Goal: Task Accomplishment & Management: Complete application form

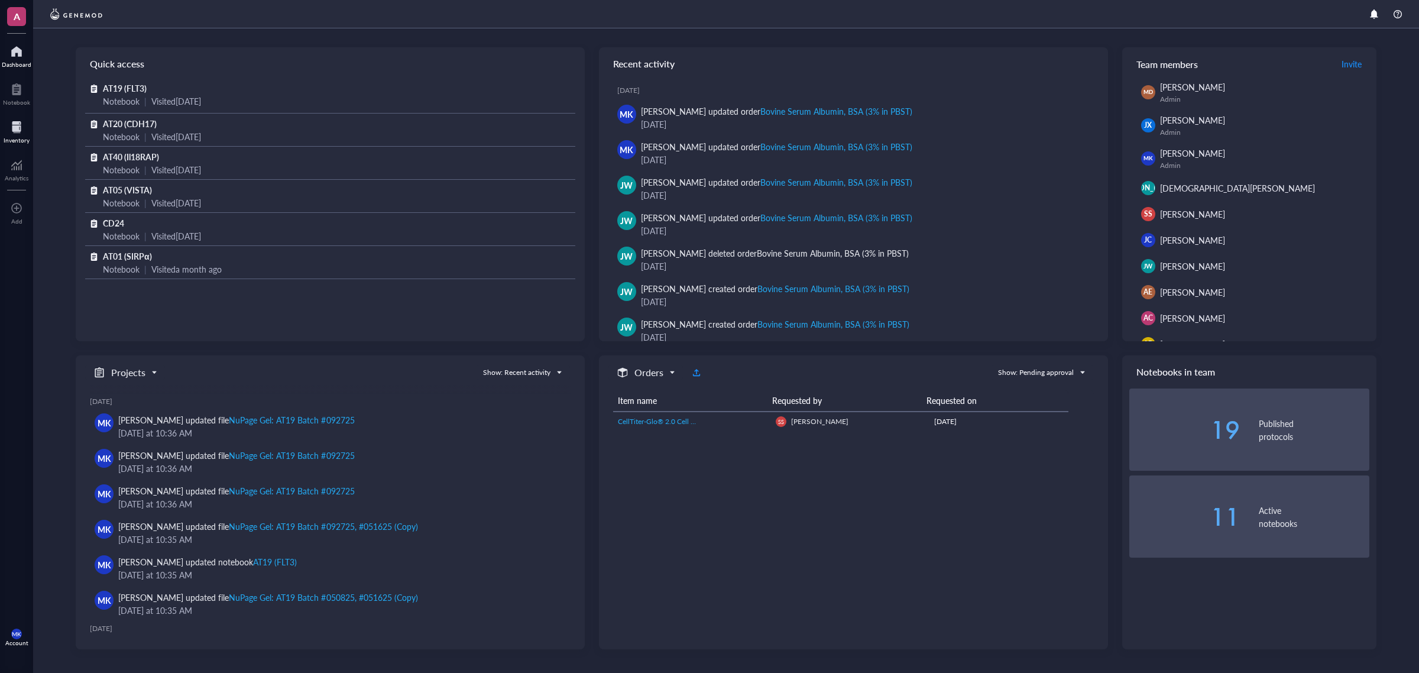
click at [12, 127] on div at bounding box center [17, 127] width 26 height 19
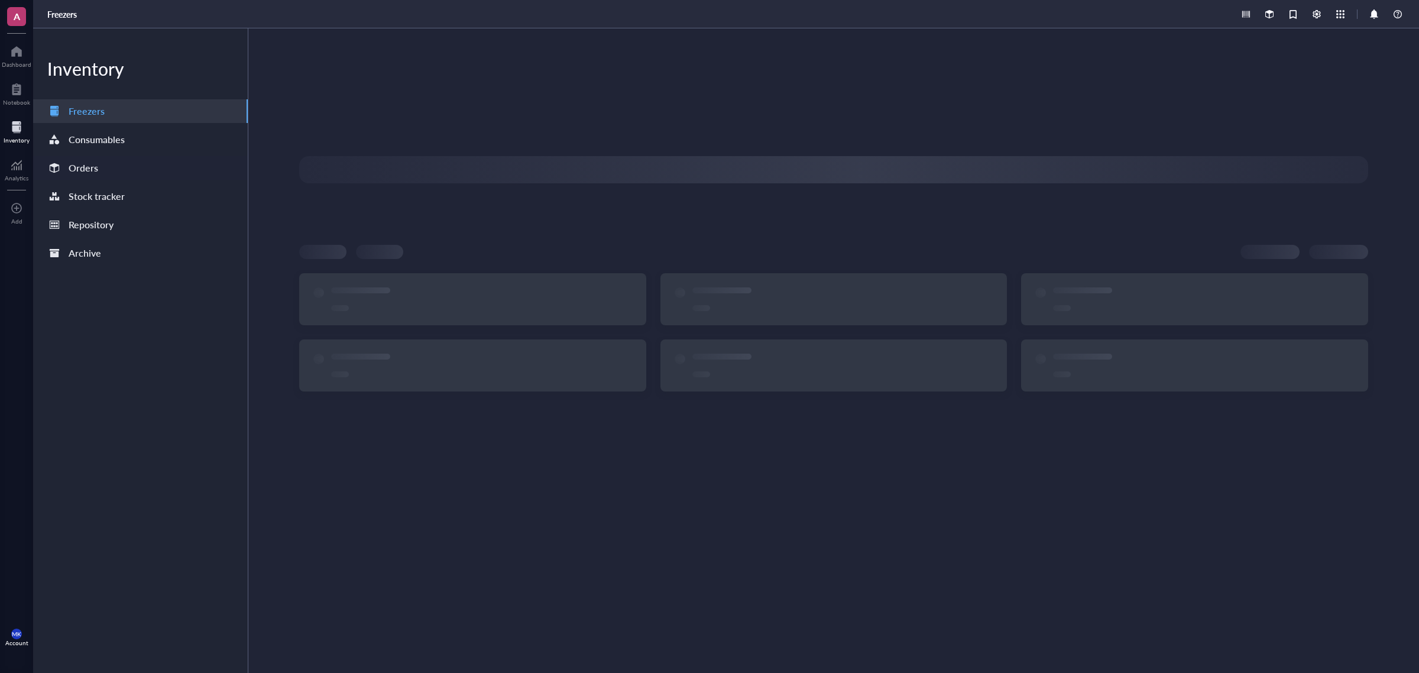
click at [131, 170] on div "Orders" at bounding box center [140, 168] width 215 height 24
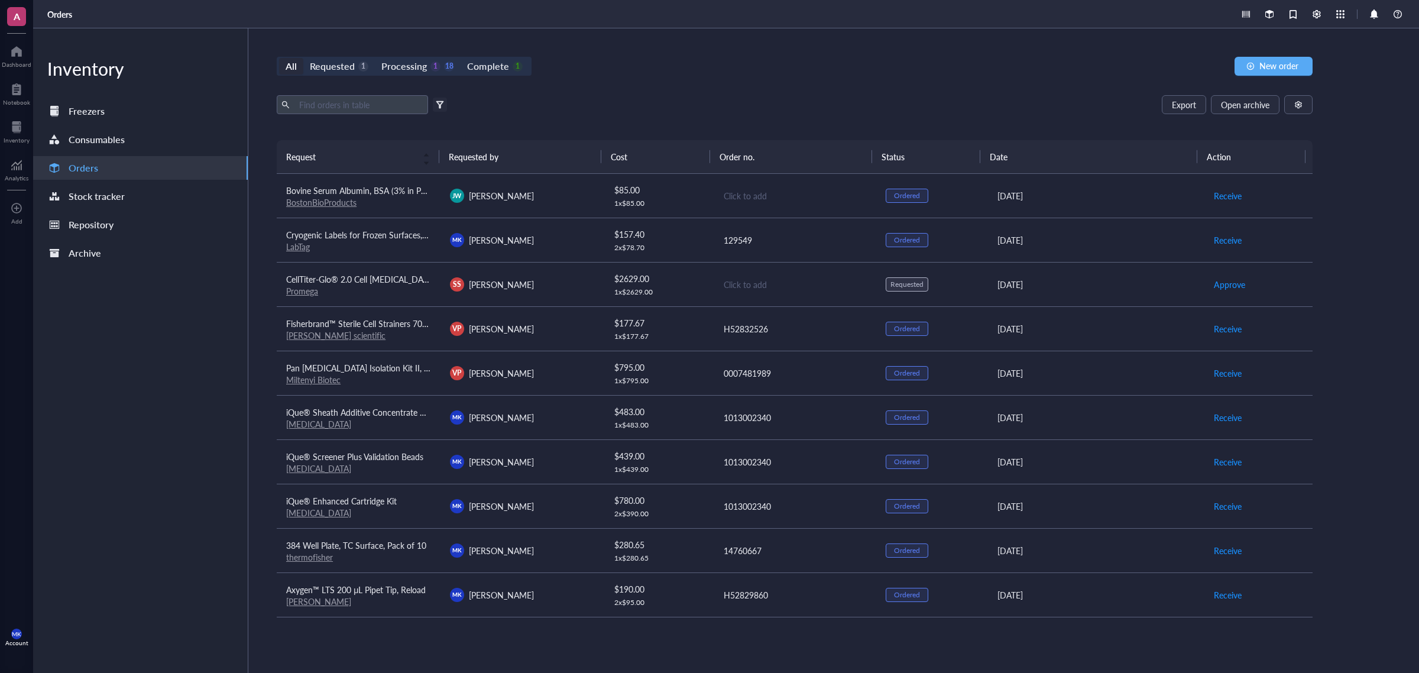
click at [704, 104] on div "Export Open archive" at bounding box center [795, 104] width 1036 height 19
click at [737, 190] on div "Click to add" at bounding box center [796, 195] width 144 height 13
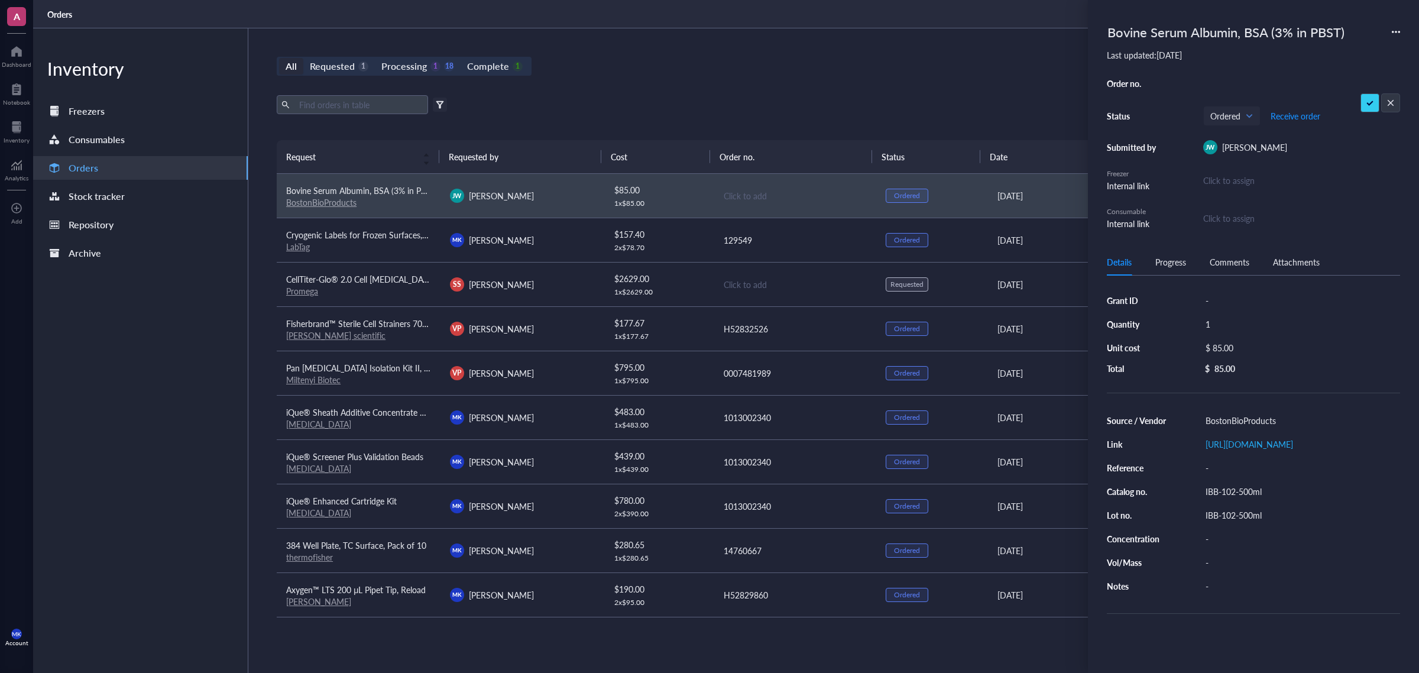
type input "SO28308"
click at [907, 95] on div "Export Open archive" at bounding box center [795, 104] width 1036 height 19
click at [907, 110] on div "Export Open archive" at bounding box center [795, 104] width 1036 height 19
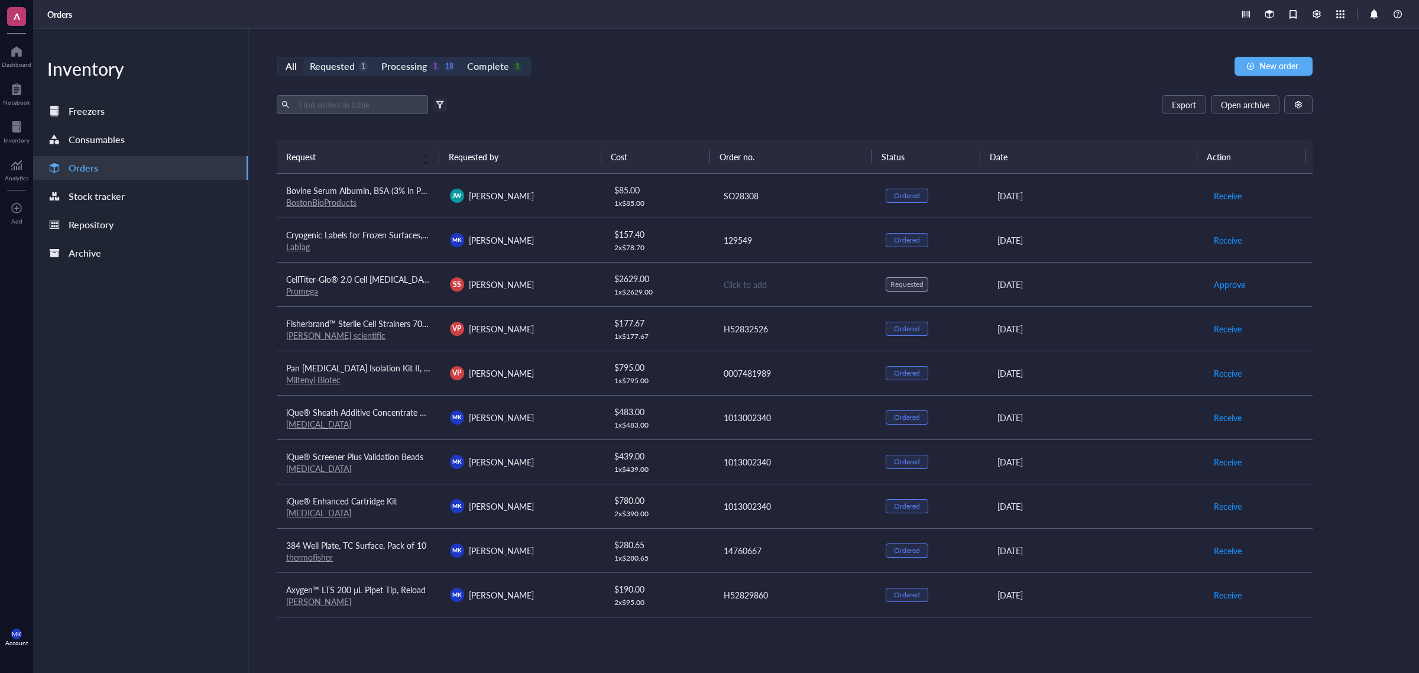
drag, startPoint x: 671, startPoint y: 235, endPoint x: 686, endPoint y: 63, distance: 172.7
click at [687, 63] on div "All Requested 1 Processing 1 18 Complete 1 New order" at bounding box center [795, 66] width 1036 height 19
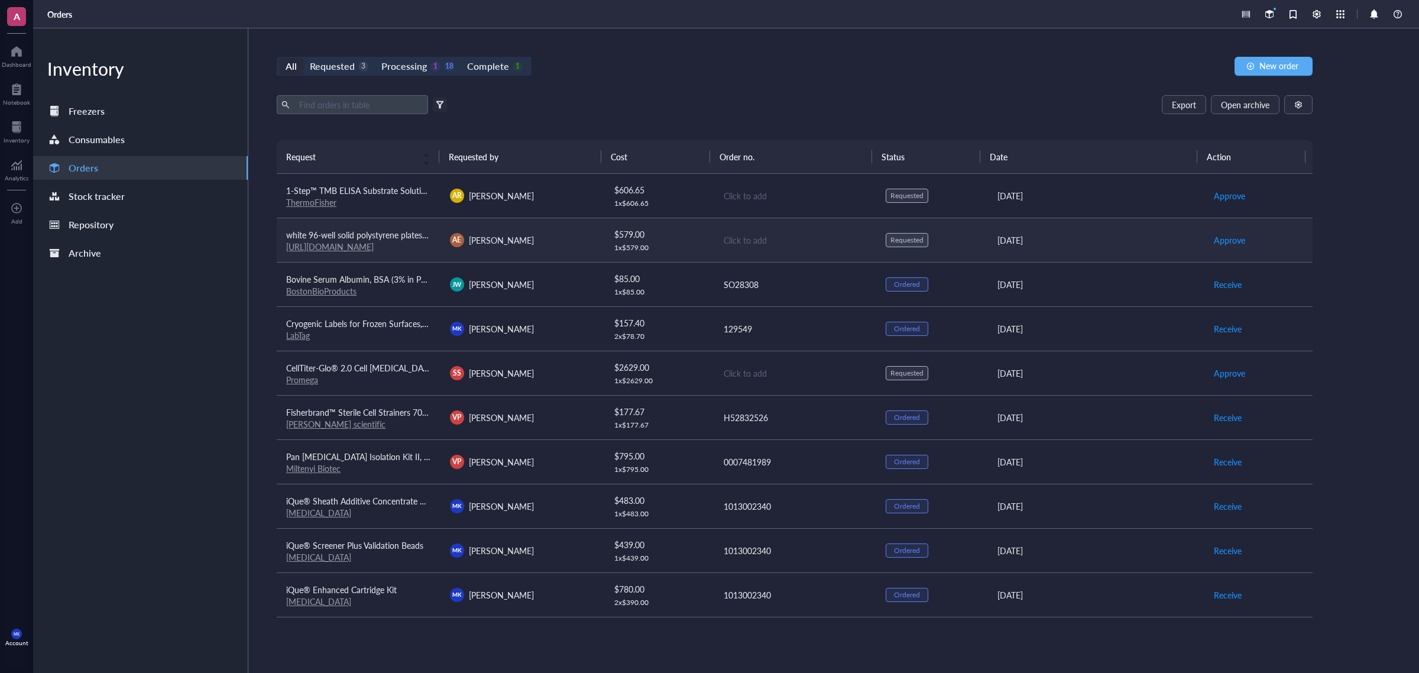
drag, startPoint x: 550, startPoint y: 251, endPoint x: 565, endPoint y: 256, distance: 15.0
click at [550, 251] on td "AE Arezoo Esrafili" at bounding box center [522, 240] width 164 height 44
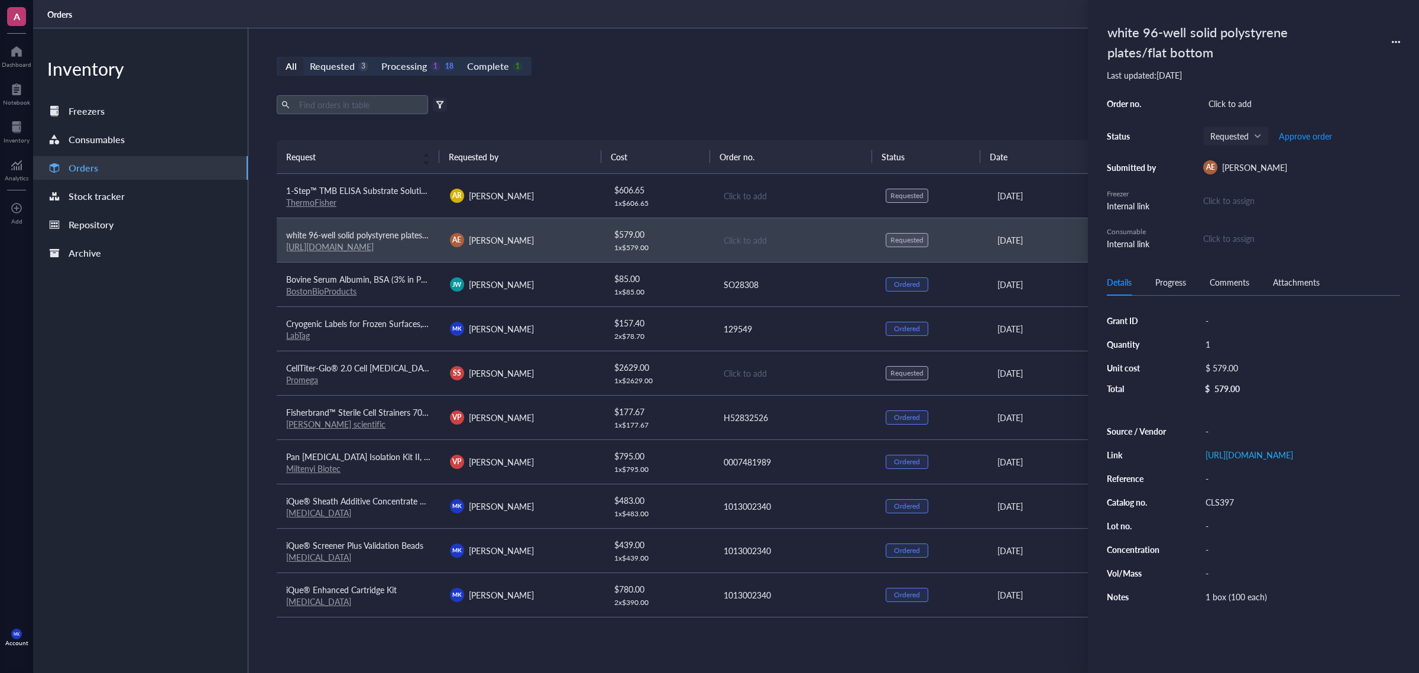
click at [1216, 423] on div "Grant ID - Quantity 1 Unit cost $ 579.00 Total $ 579.00 Source / Vendor - Link …" at bounding box center [1253, 472] width 293 height 324
click at [1215, 430] on div "-" at bounding box center [1300, 431] width 200 height 17
type input "Sigma"
click at [711, 50] on div "All Requested 3 Processing 1 18 Complete 1 New order Export Open archive Filter…" at bounding box center [794, 350] width 1093 height 644
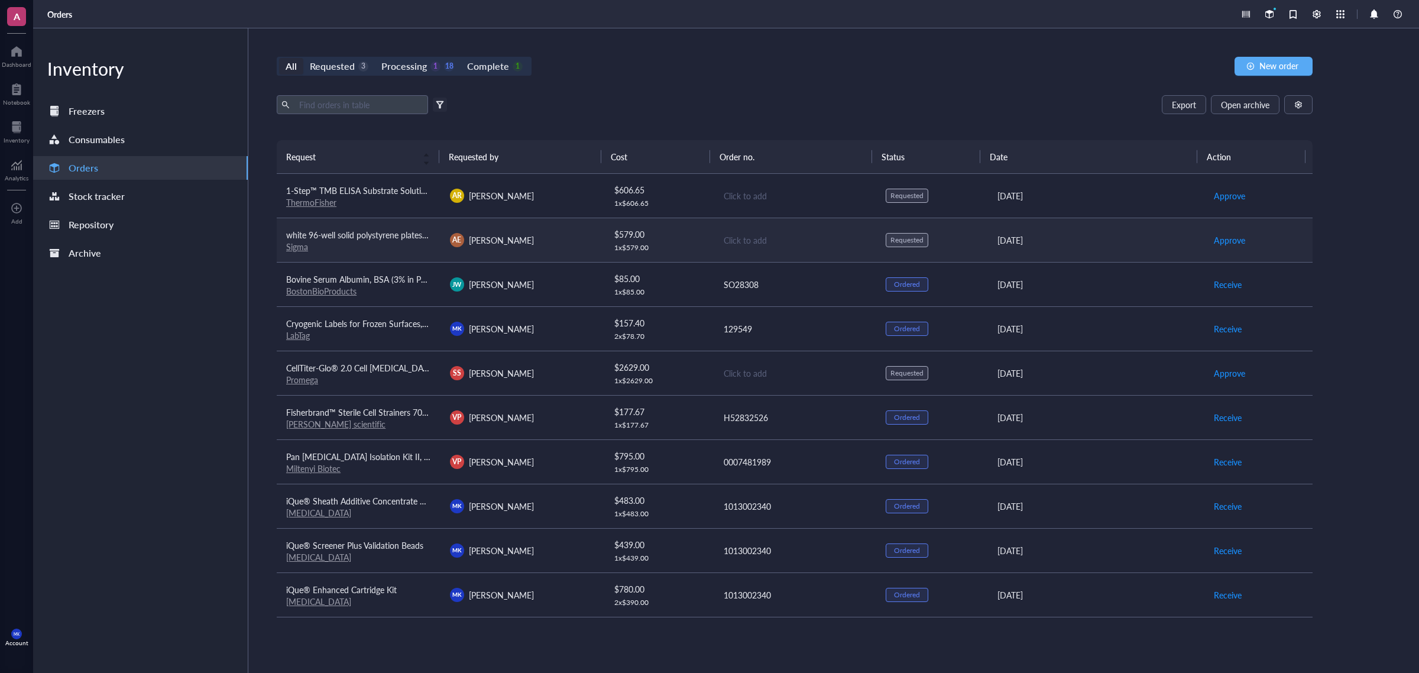
click at [302, 252] on td "white 96-well solid polystyrene plates/flat bottom Sigma" at bounding box center [359, 240] width 164 height 44
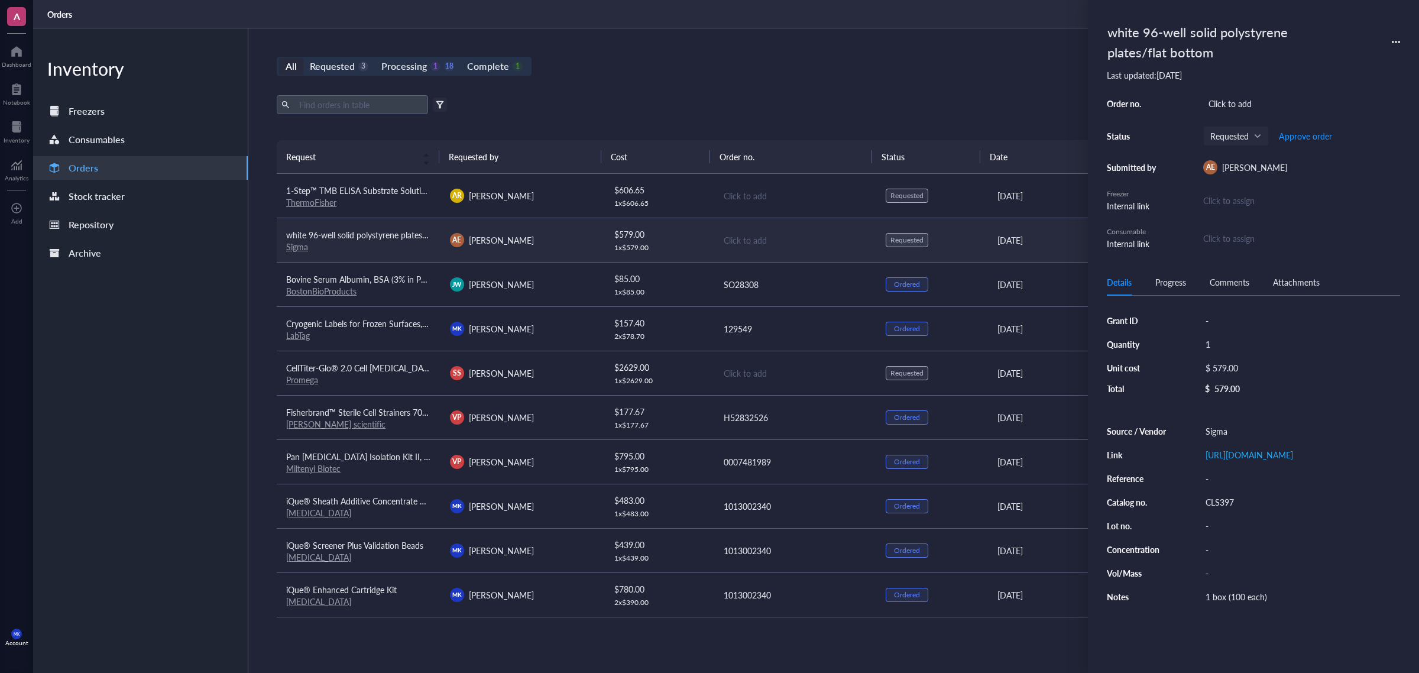
click at [294, 249] on link "Sigma" at bounding box center [297, 247] width 22 height 12
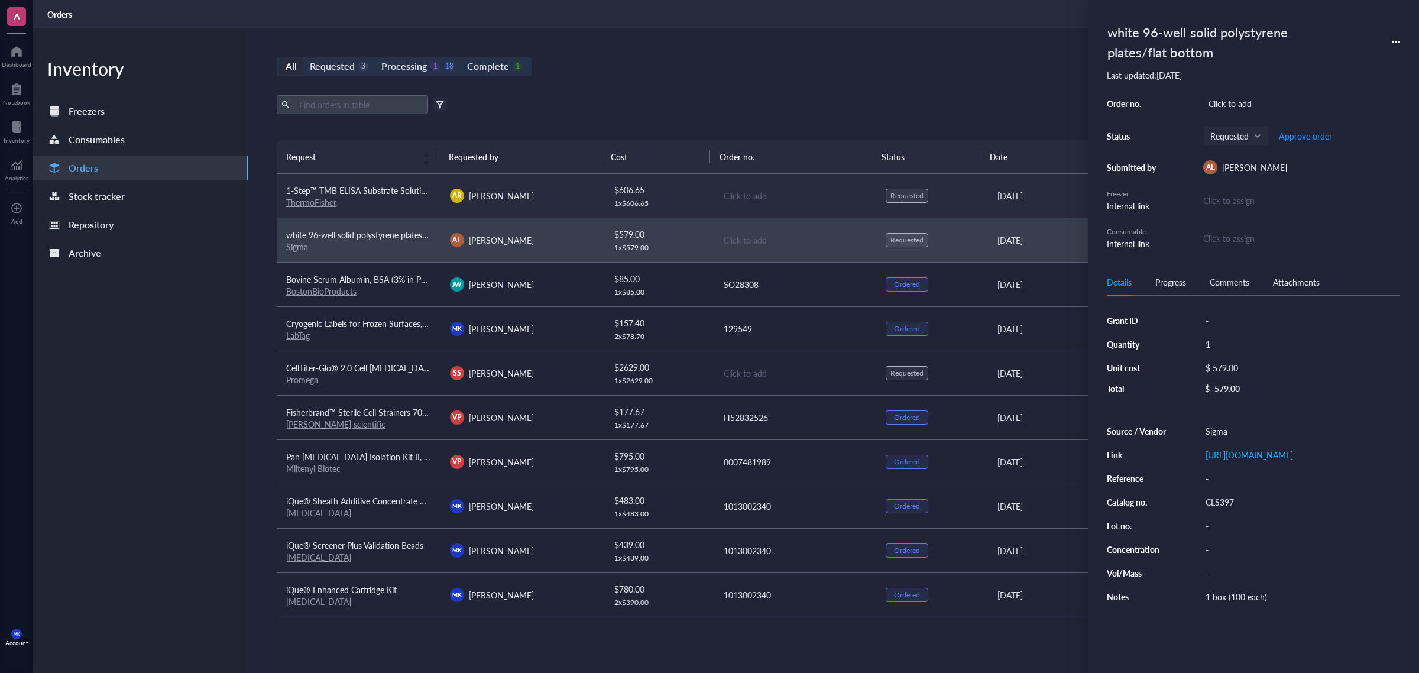
click at [314, 202] on link "ThermoFisher" at bounding box center [311, 202] width 50 height 12
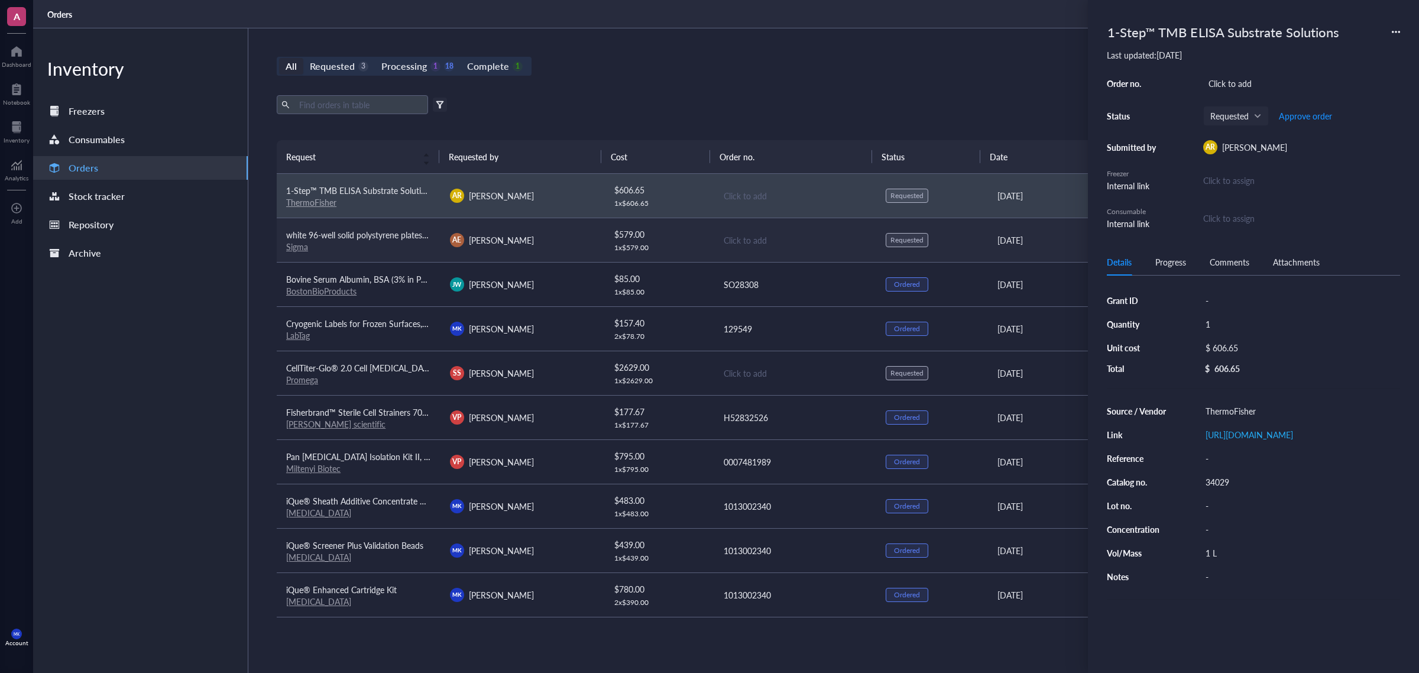
click at [406, 258] on td "white 96-well solid polystyrene plates/flat bottom Sigma" at bounding box center [359, 240] width 164 height 44
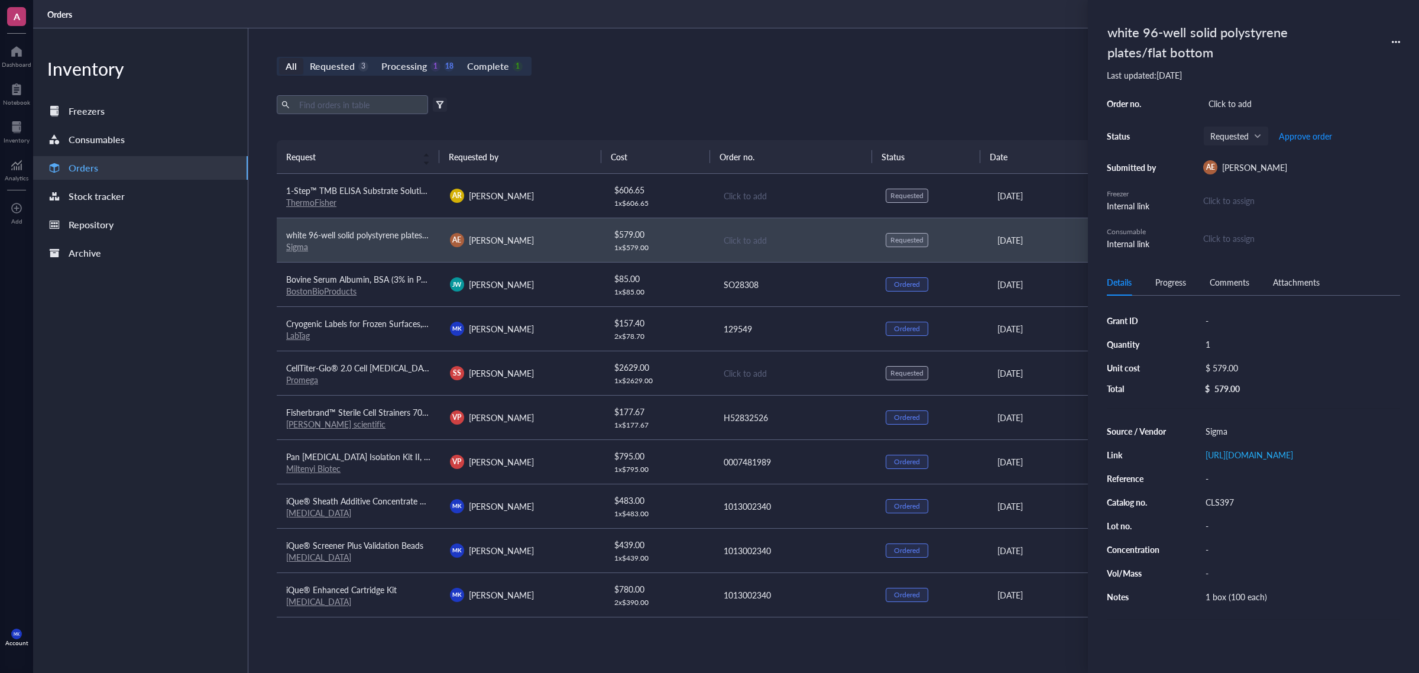
click at [1239, 510] on div "CLS397" at bounding box center [1300, 502] width 200 height 17
click at [1233, 510] on input "CLS397" at bounding box center [1220, 501] width 38 height 15
paste input "391"
type input "3917"
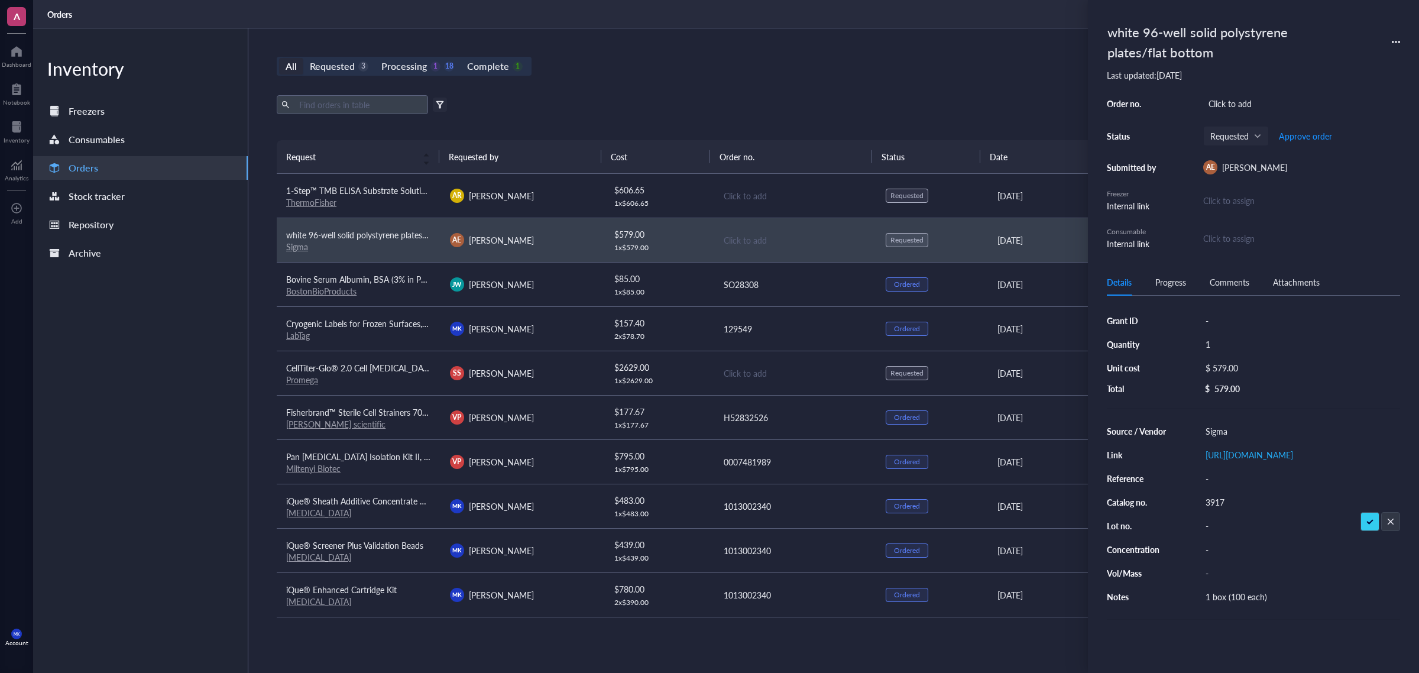
click at [793, 93] on div "All Requested 3 Processing 1 18 Complete 1 New order Export Open archive Filter…" at bounding box center [794, 350] width 1093 height 644
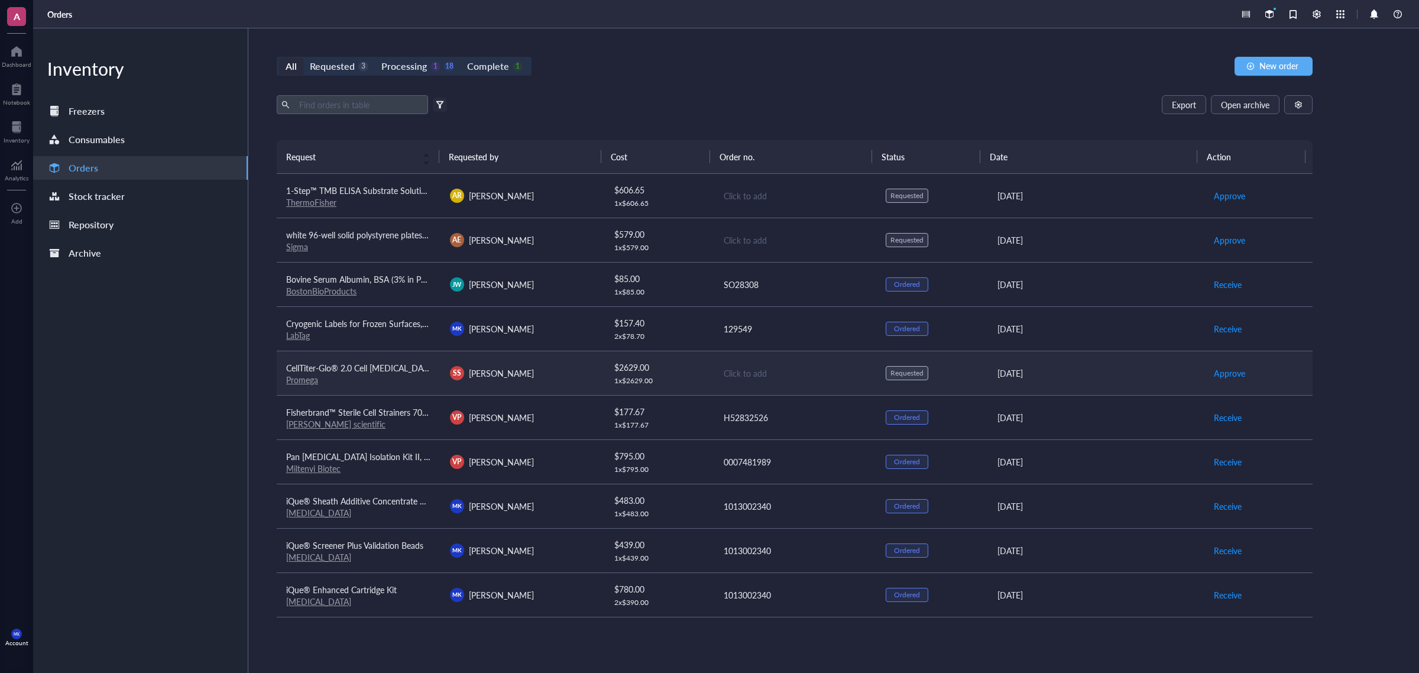
click at [814, 394] on td "Click to add" at bounding box center [795, 373] width 164 height 44
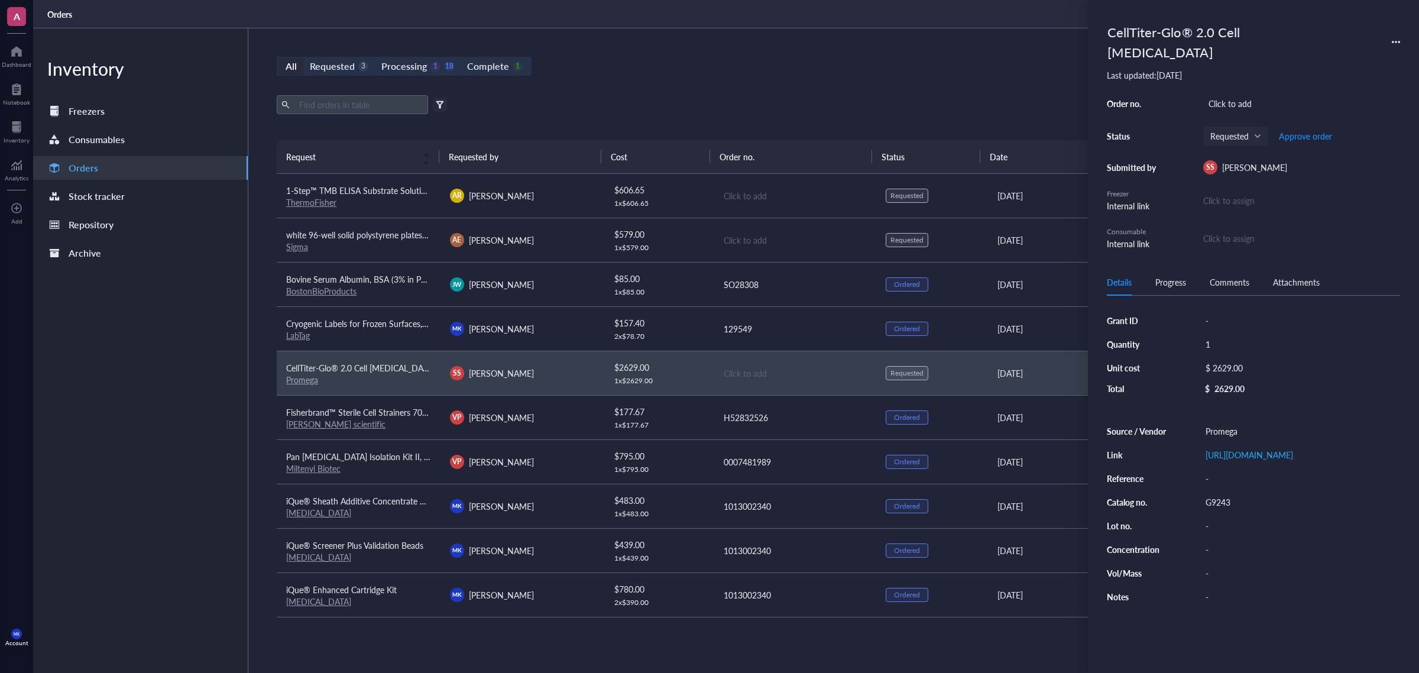
click at [758, 124] on div "Export Open archive Filter by: Requester Requested on Source / Vendor Last upda…" at bounding box center [795, 117] width 1036 height 45
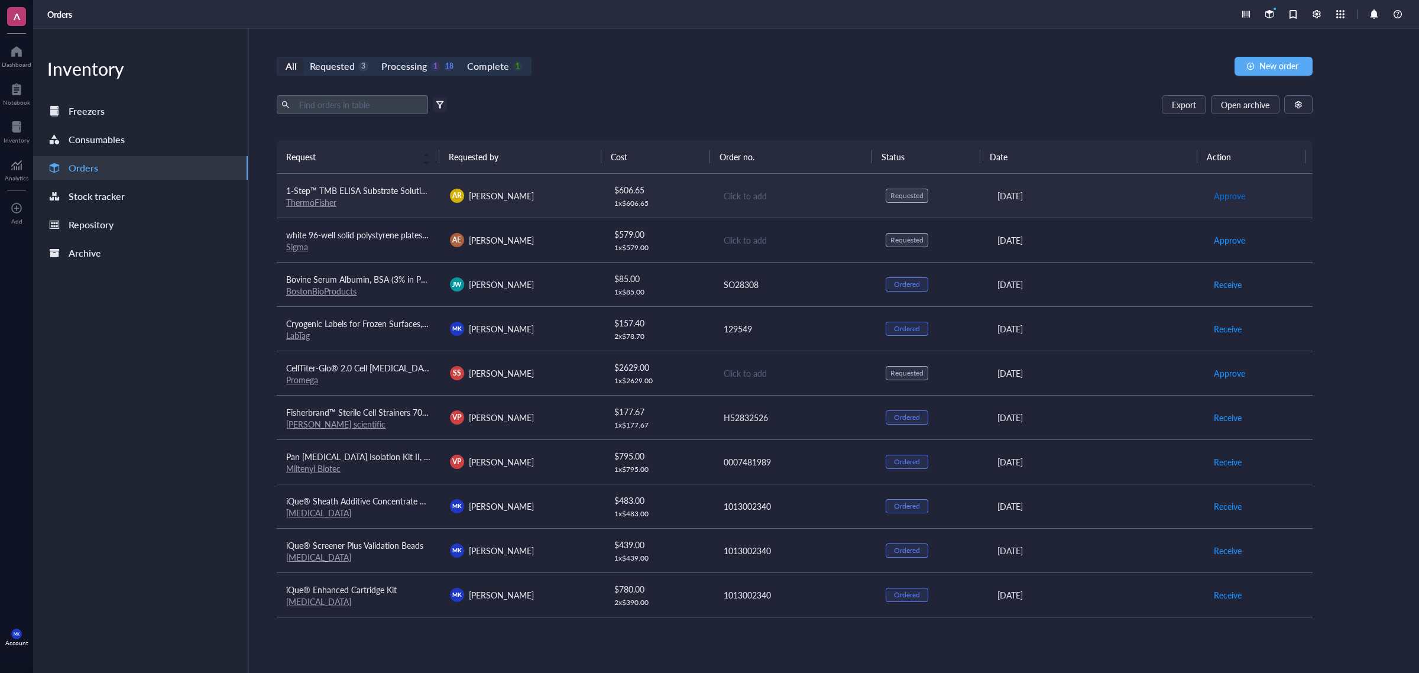
click at [1224, 199] on span "Approve" at bounding box center [1229, 195] width 31 height 13
click at [1227, 244] on span "Approve" at bounding box center [1229, 240] width 31 height 13
click at [968, 93] on div "All Requested 1 Processing 3 18 Complete 1 New order Export Open archive Filter…" at bounding box center [794, 350] width 1093 height 644
click at [823, 371] on div "Click to add" at bounding box center [796, 373] width 144 height 13
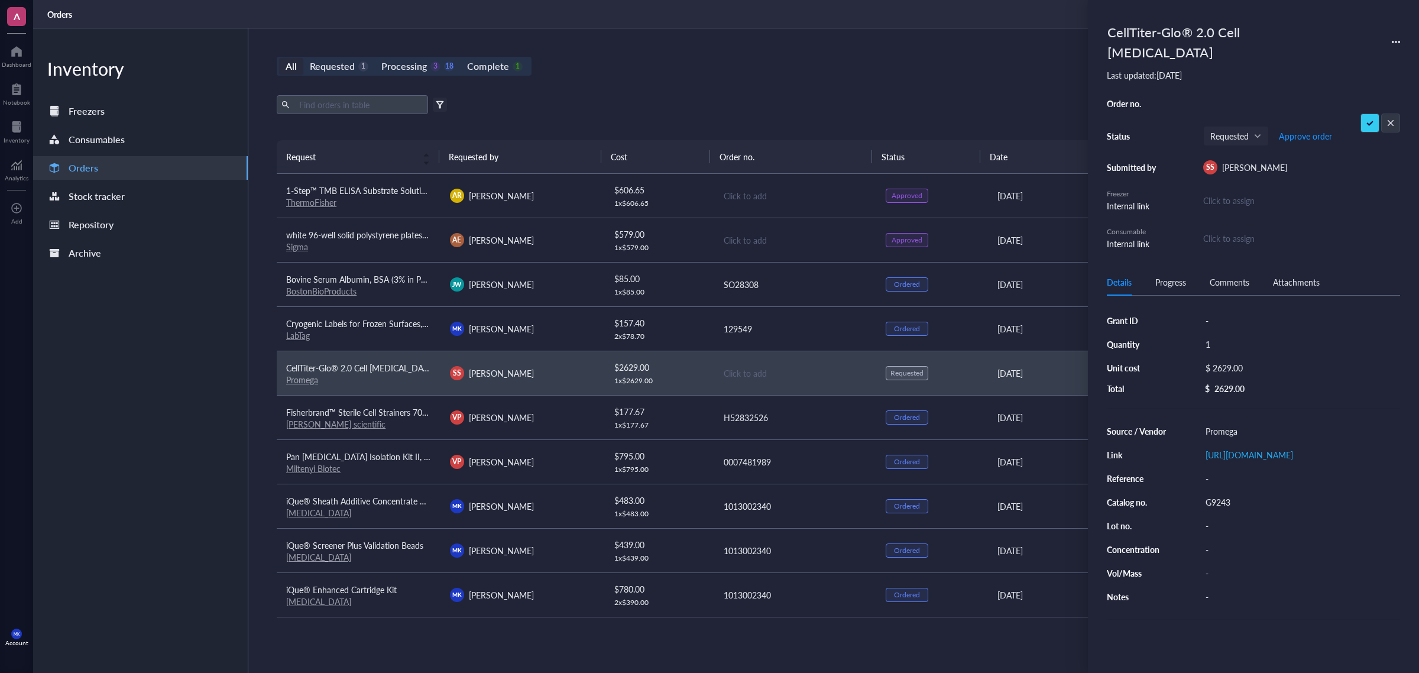
click at [973, 111] on div "Export Open archive" at bounding box center [795, 104] width 1036 height 19
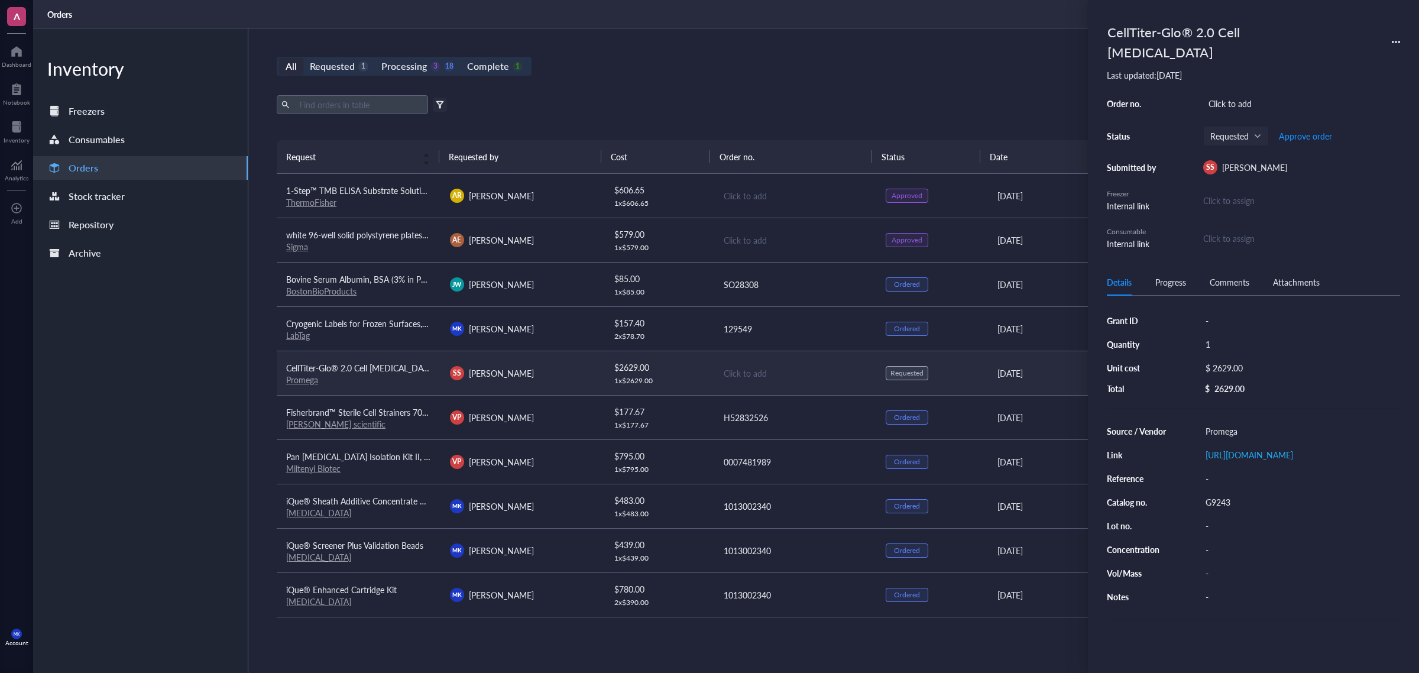
click at [302, 382] on link "Promega" at bounding box center [302, 380] width 32 height 12
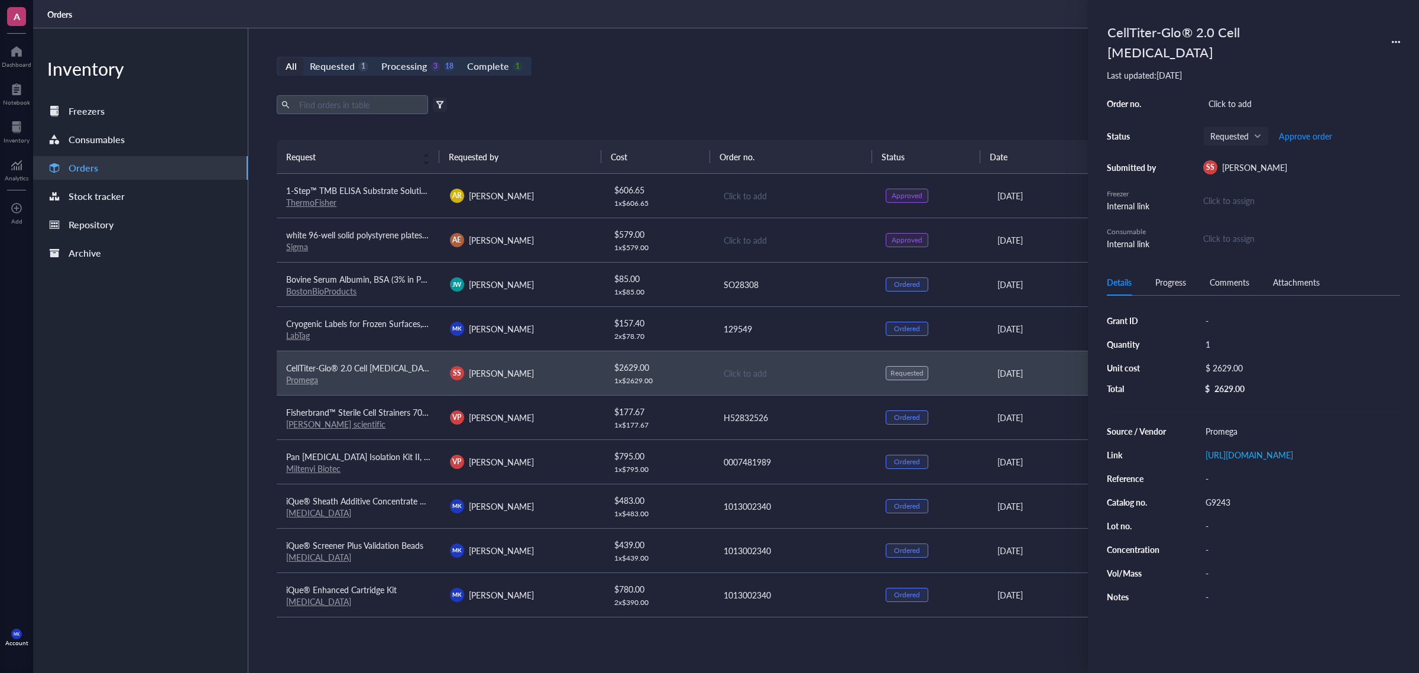
click at [790, 87] on div "All Requested 1 Processing 3 18 Complete 1 New order Export Open archive Filter…" at bounding box center [794, 350] width 1093 height 644
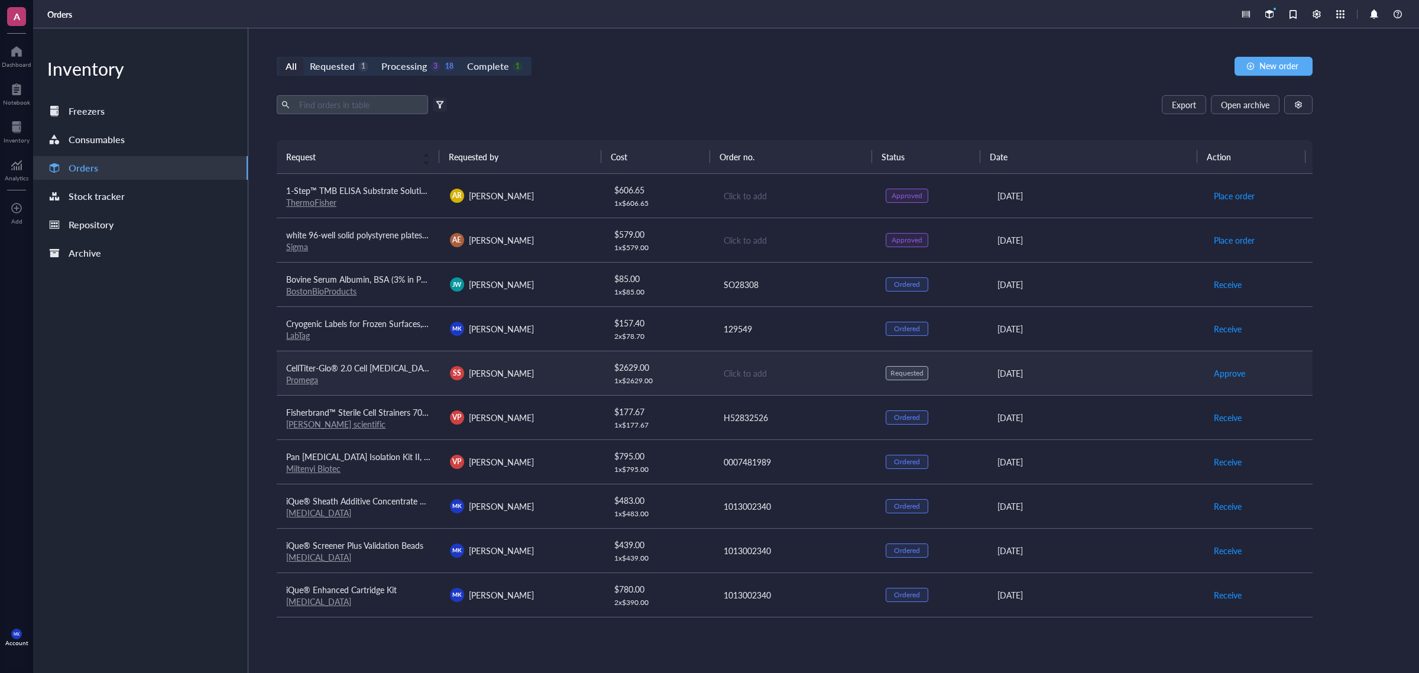
click at [802, 377] on div "Click to add" at bounding box center [796, 373] width 144 height 13
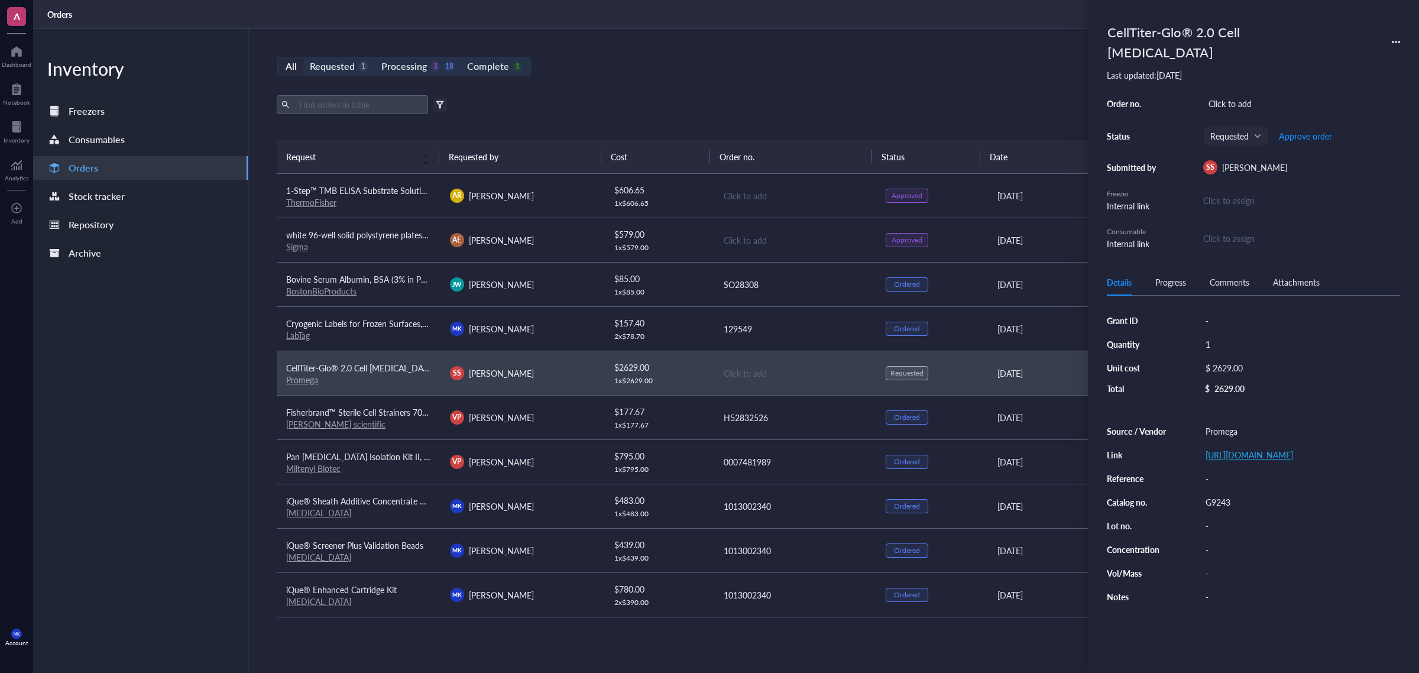
click at [1266, 452] on link "https://www.promega.com/products/cell-health-assays/cell-viability-and-cytotoxi…" at bounding box center [1248, 455] width 87 height 12
click at [1227, 95] on div "Click to add" at bounding box center [1301, 103] width 197 height 17
type input "0004162295"
click at [1322, 131] on span "Approve order" at bounding box center [1305, 135] width 53 height 9
click at [1308, 131] on span "Place order" at bounding box center [1296, 135] width 41 height 9
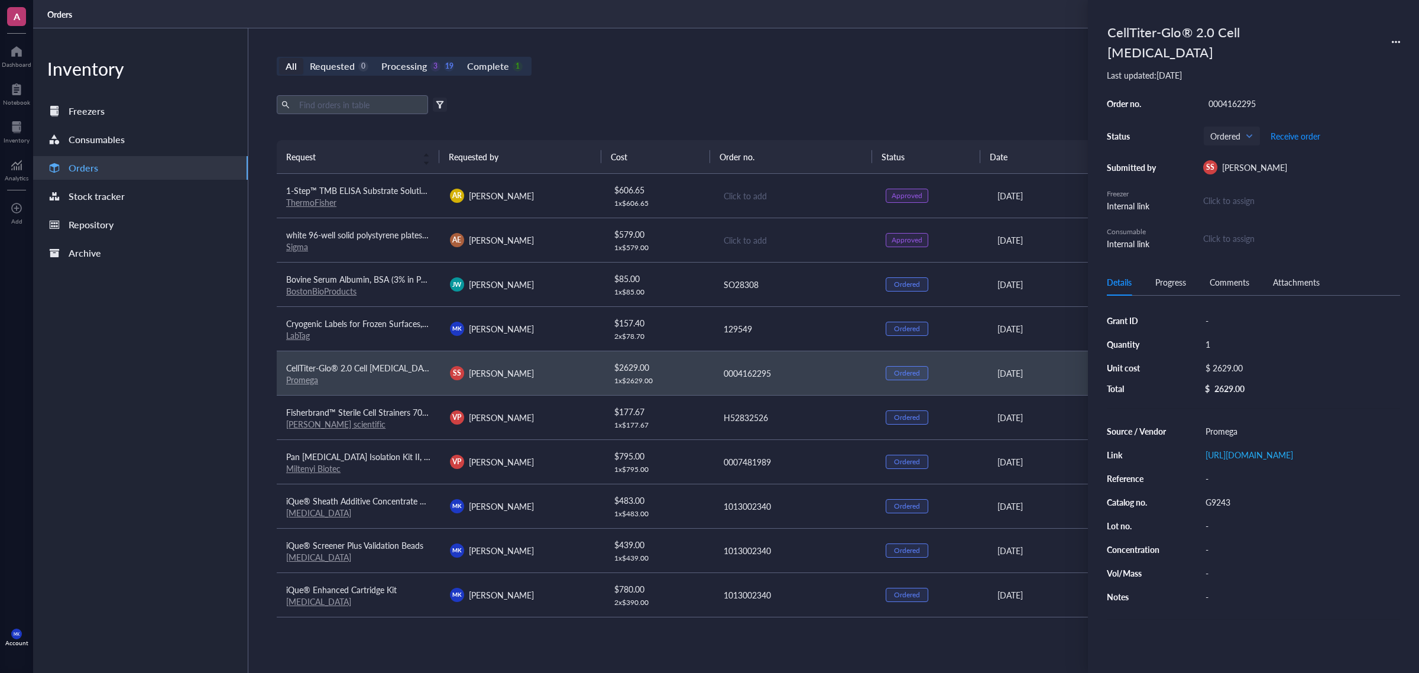
click at [730, 60] on div "All Requested 0 Processing 3 19 Complete 1 New order" at bounding box center [795, 66] width 1036 height 19
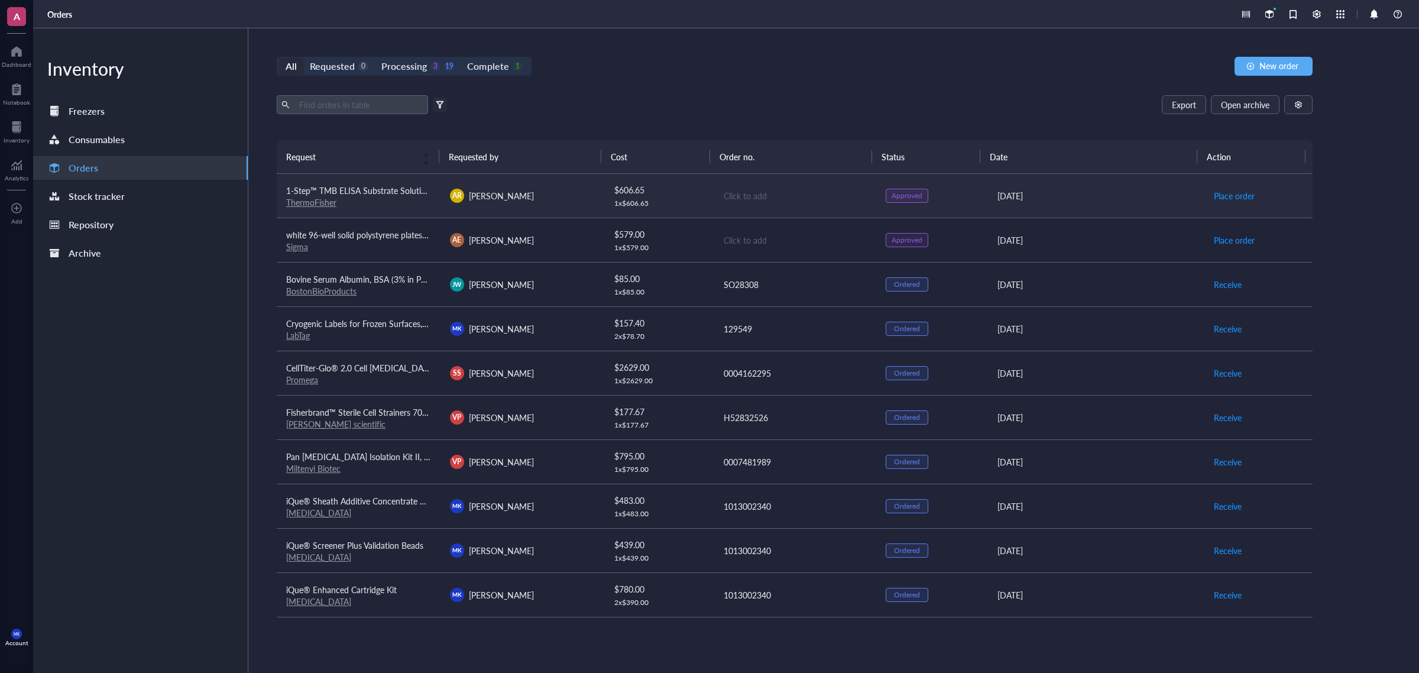
click at [311, 207] on link "ThermoFisher" at bounding box center [311, 202] width 50 height 12
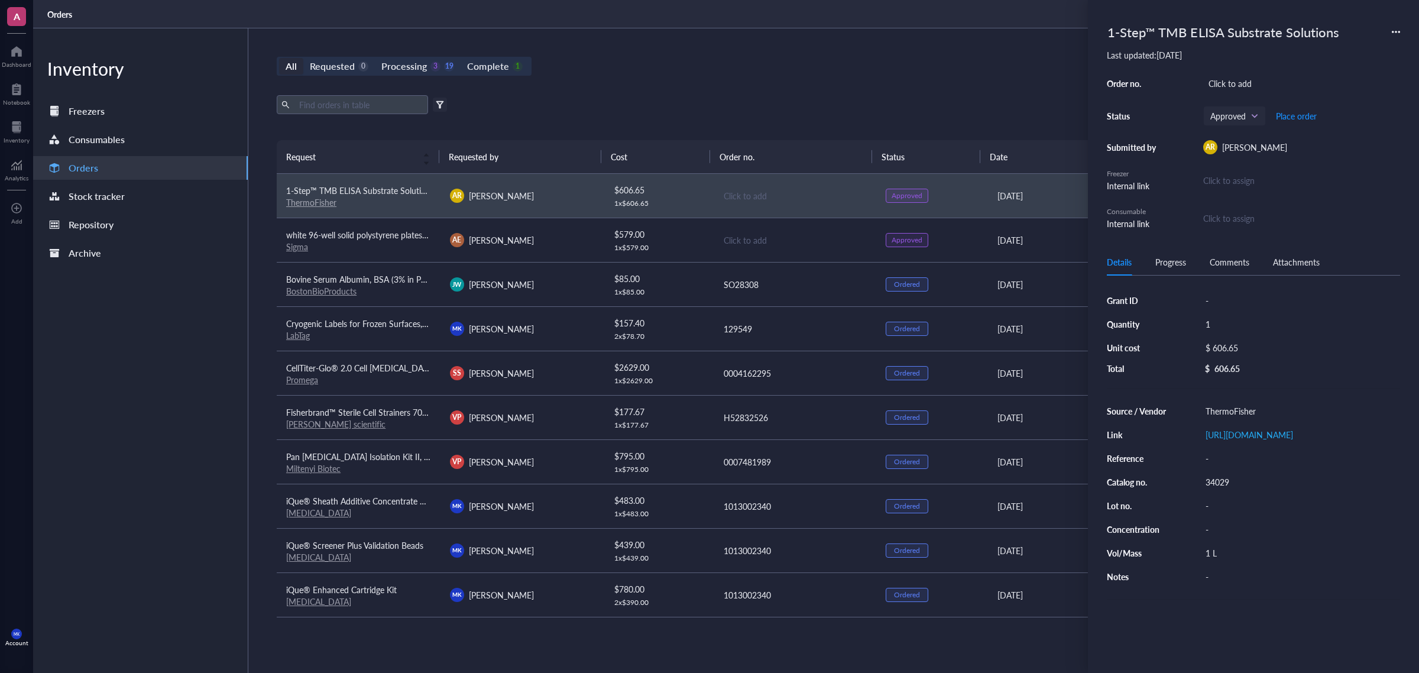
click at [817, 139] on div "Export Open archive Filter by: Requester Requested on Source / Vendor Last upda…" at bounding box center [795, 117] width 1036 height 45
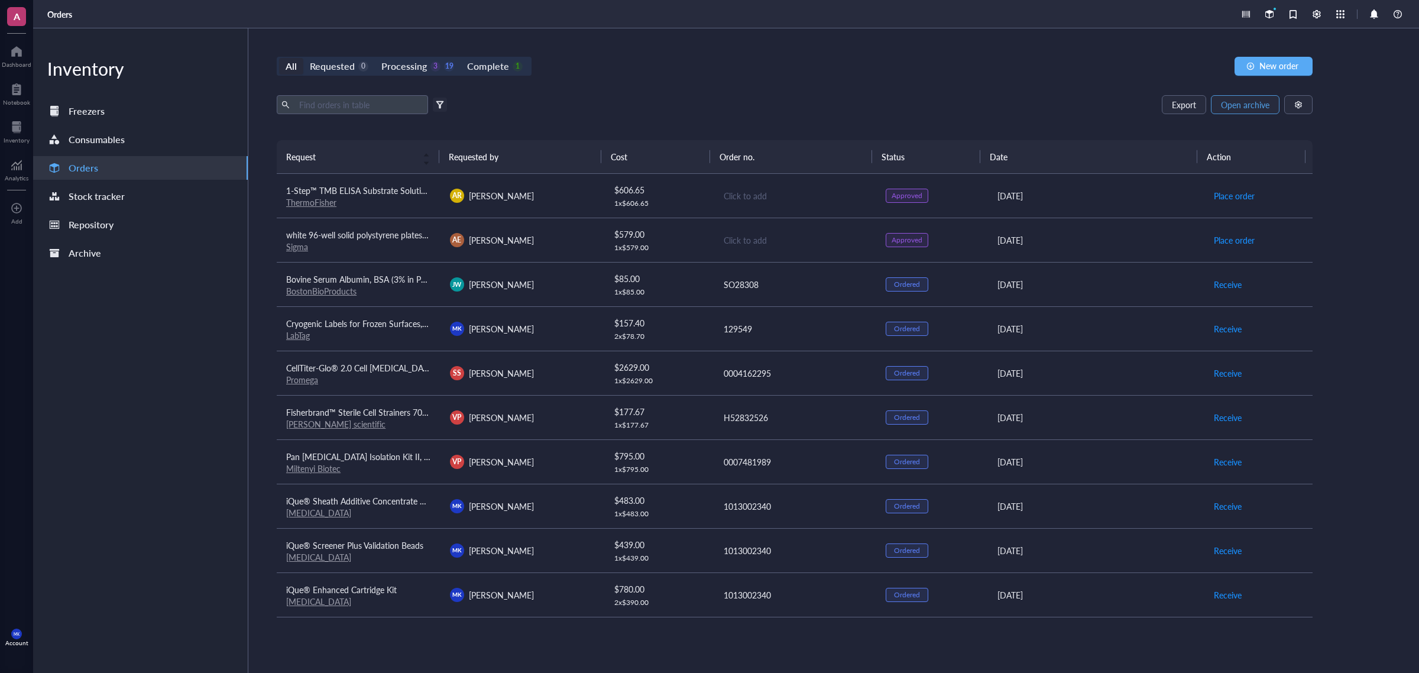
click at [1236, 106] on span "Open archive" at bounding box center [1245, 104] width 48 height 9
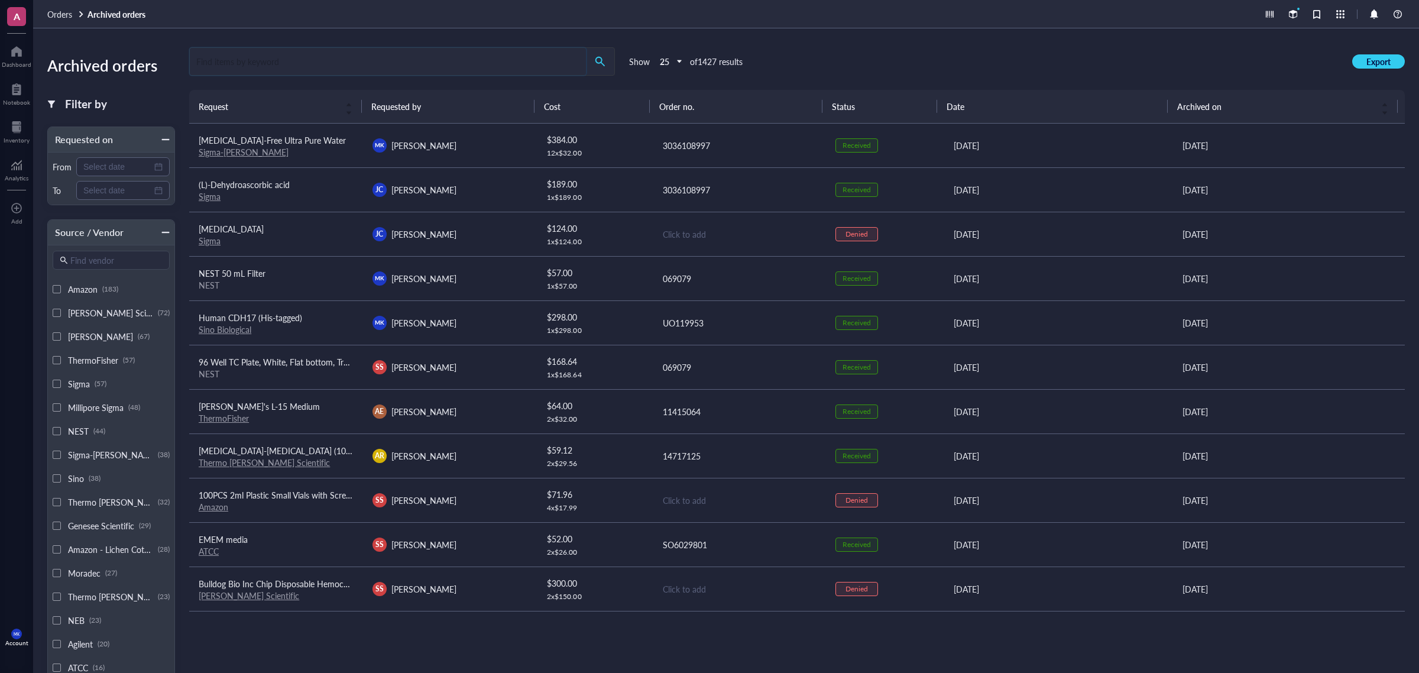
click at [358, 60] on input "search" at bounding box center [388, 61] width 396 height 27
type input "tmb"
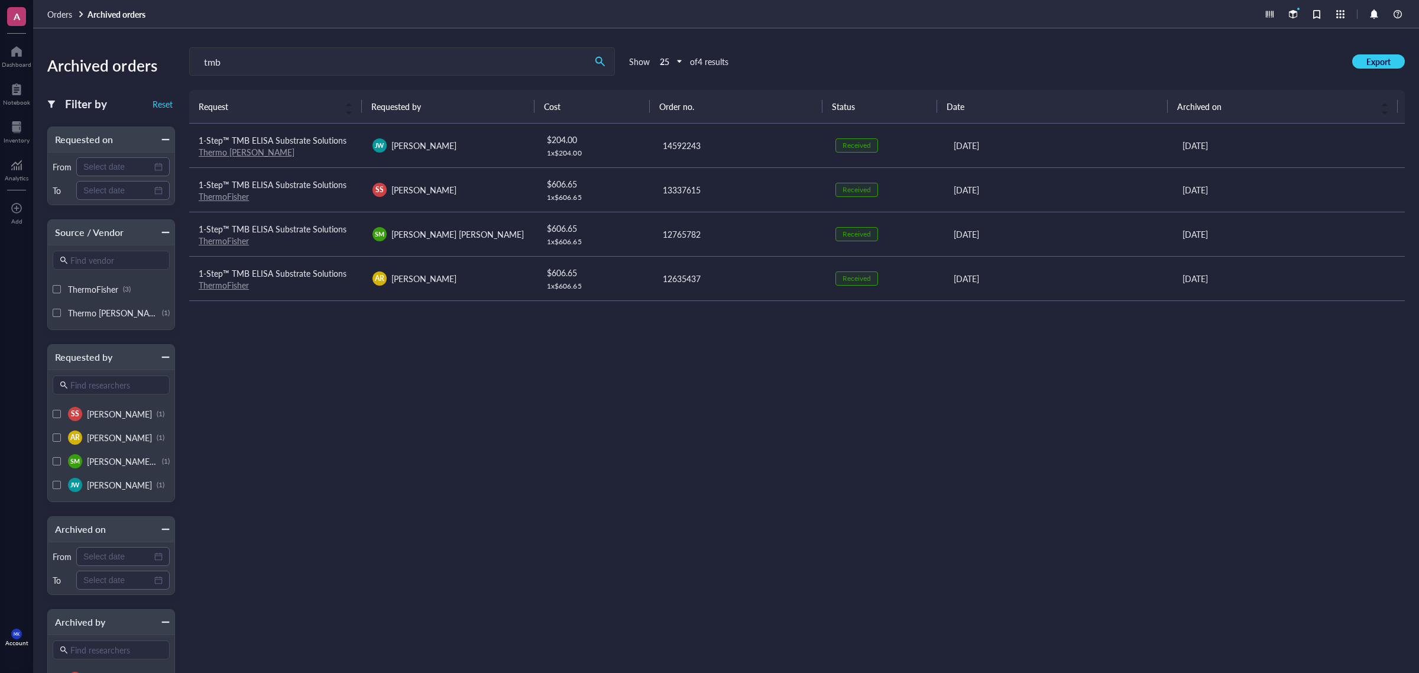
click at [59, 12] on span "Orders" at bounding box center [59, 14] width 25 height 12
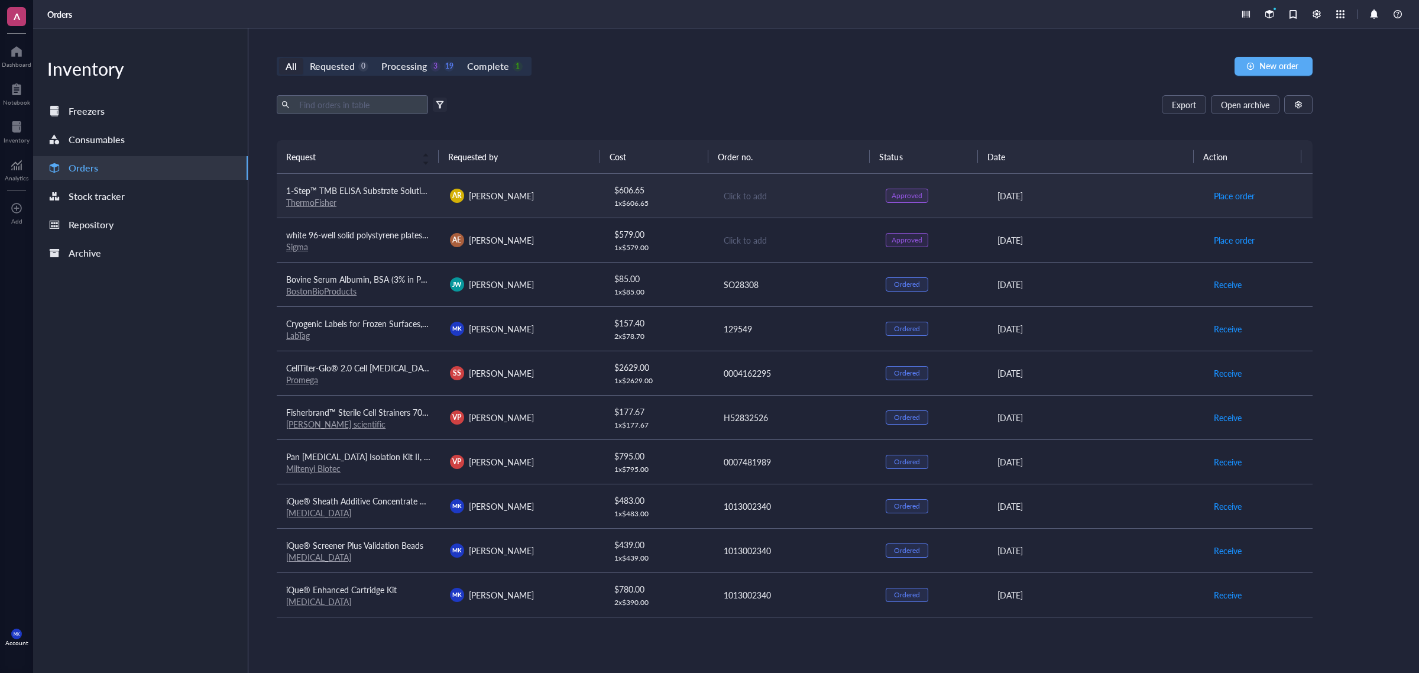
click at [742, 192] on div "Click to add" at bounding box center [796, 195] width 144 height 13
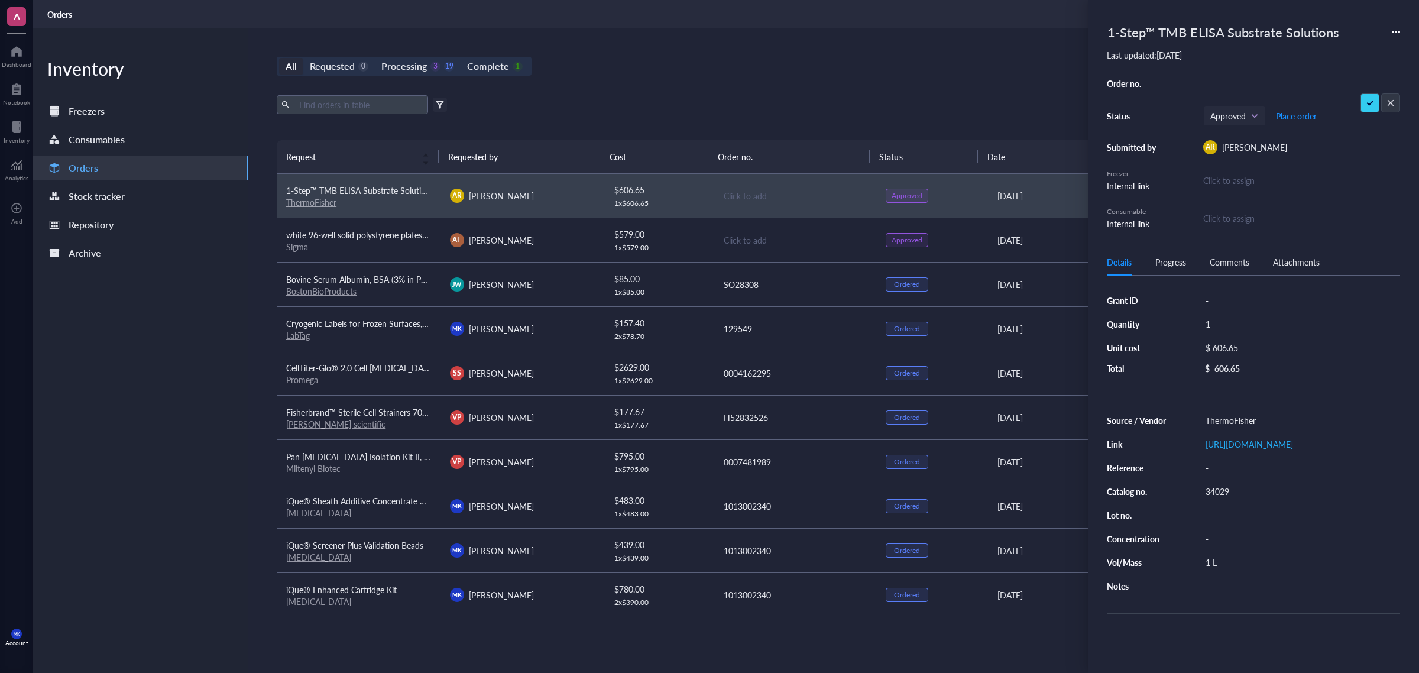
type input "14768501"
click at [1304, 115] on span "Place order" at bounding box center [1296, 115] width 41 height 9
click at [832, 101] on div "Export Open archive" at bounding box center [795, 104] width 1036 height 19
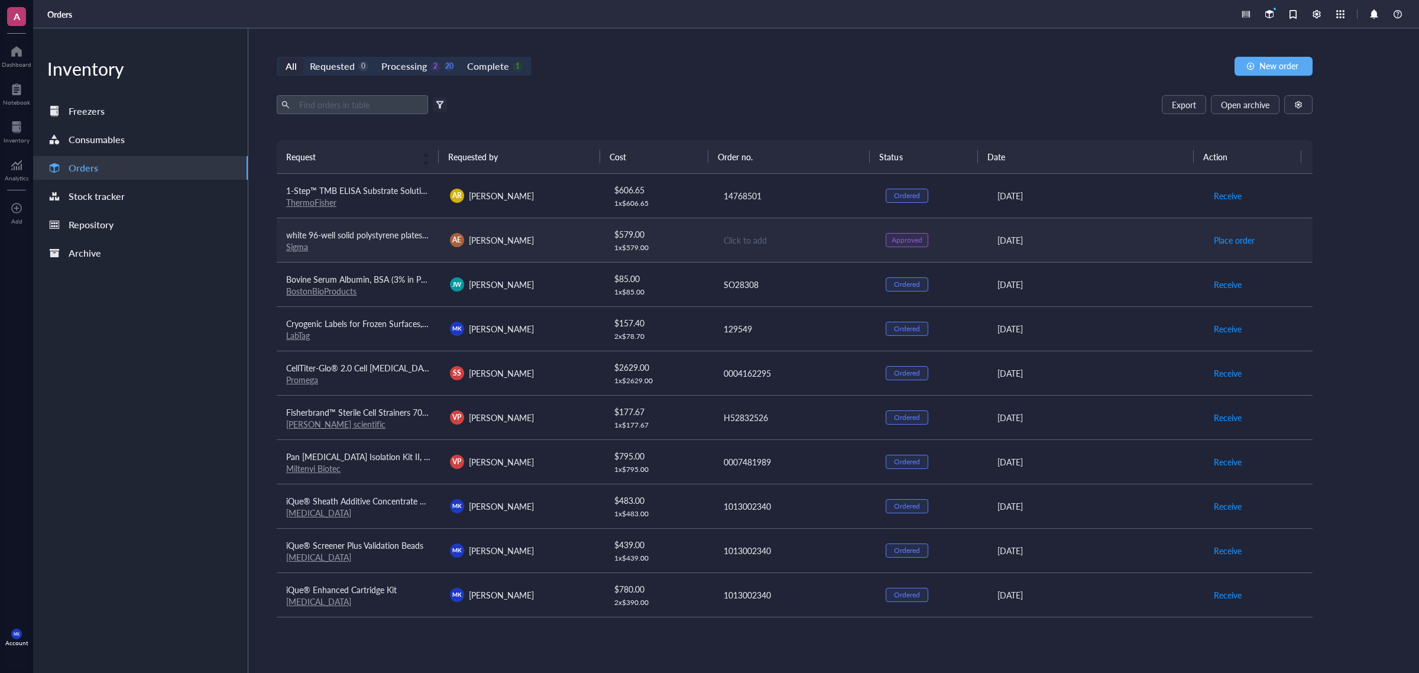
click at [293, 246] on link "Sigma" at bounding box center [297, 247] width 22 height 12
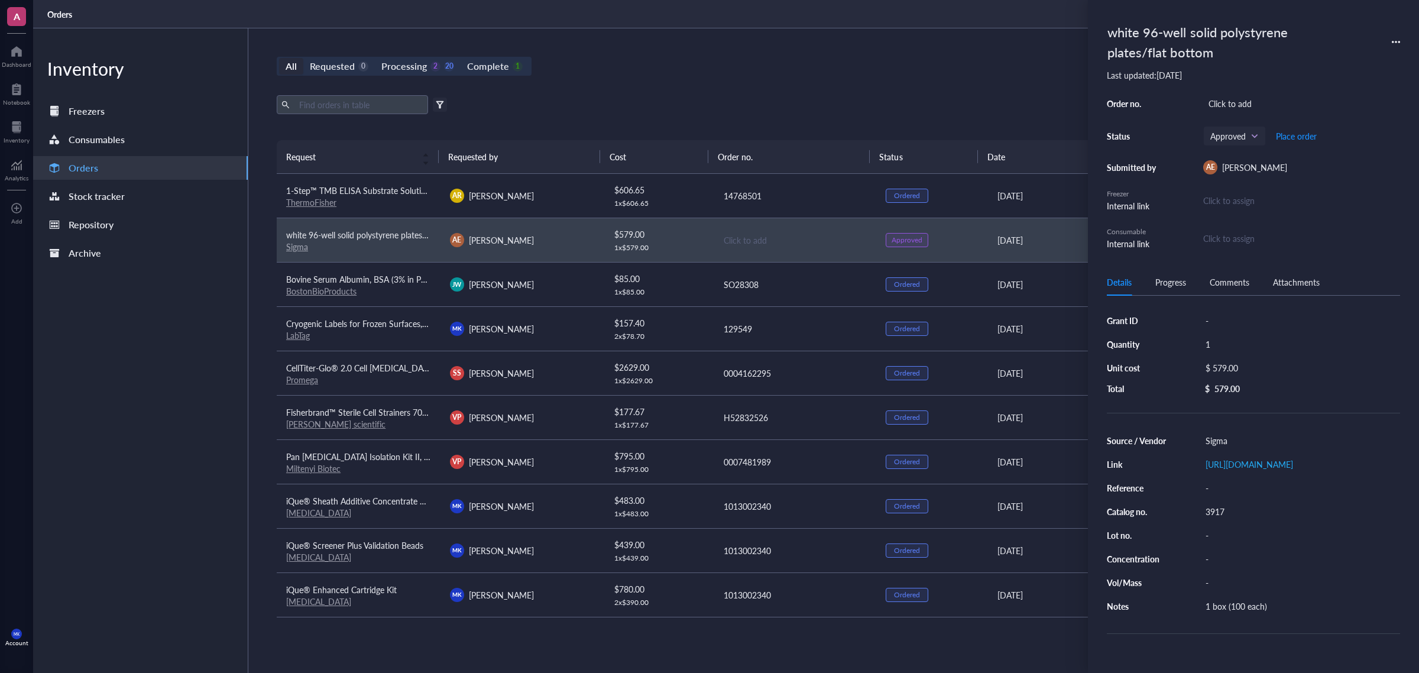
click at [1258, 107] on div "Click to add" at bounding box center [1301, 103] width 197 height 17
type input "3036138065"
click at [1278, 134] on span "Place order" at bounding box center [1296, 135] width 41 height 9
click at [875, 111] on div "Export Open archive" at bounding box center [795, 104] width 1036 height 19
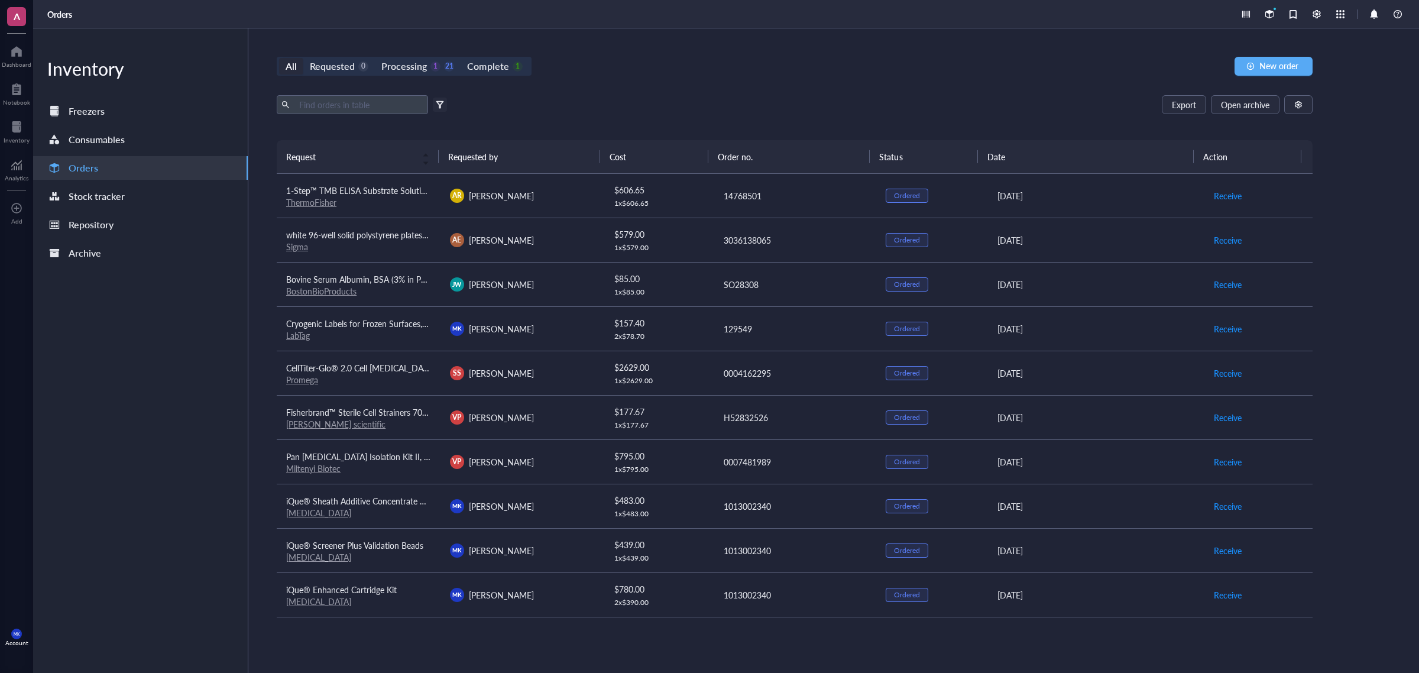
drag, startPoint x: 654, startPoint y: 87, endPoint x: 651, endPoint y: 95, distance: 7.7
click at [651, 93] on div "All Requested 0 Processing 1 21 Complete 1 New order Export Open archive Filter…" at bounding box center [794, 350] width 1093 height 644
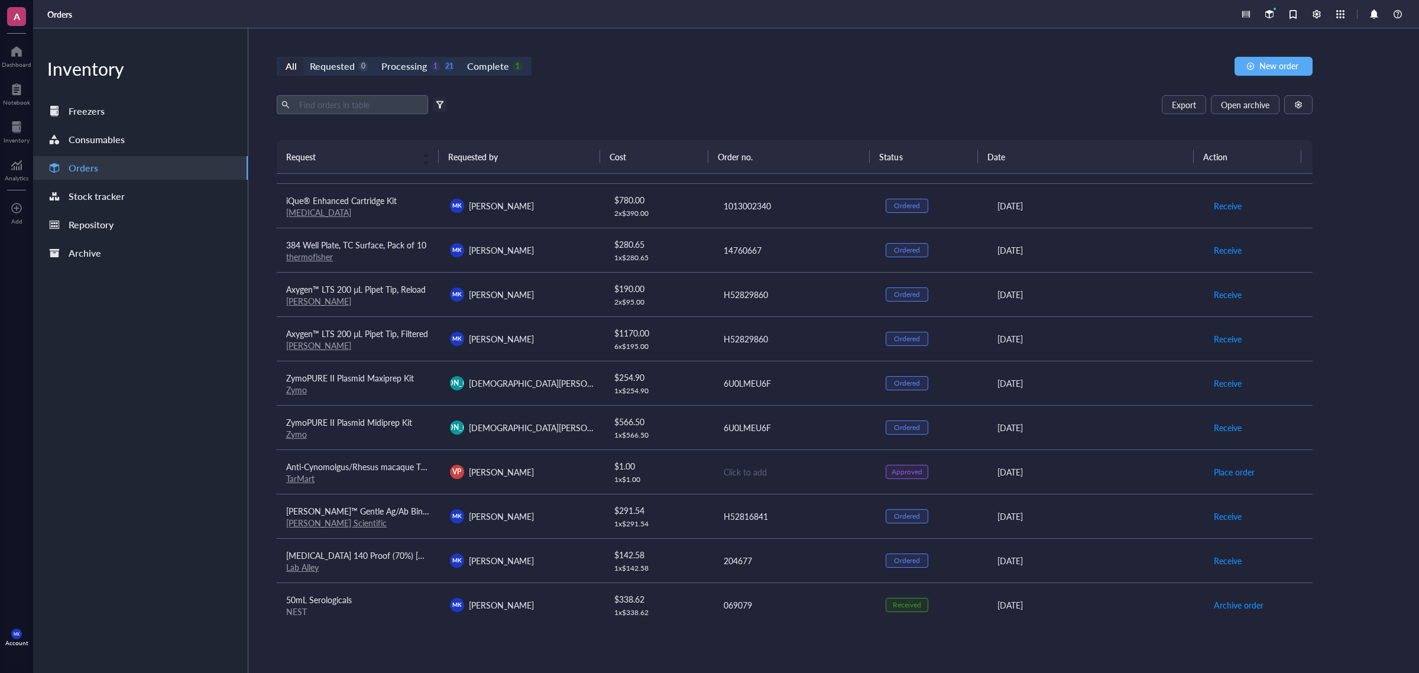
scroll to position [517, 0]
